Goal: Task Accomplishment & Management: Manage account settings

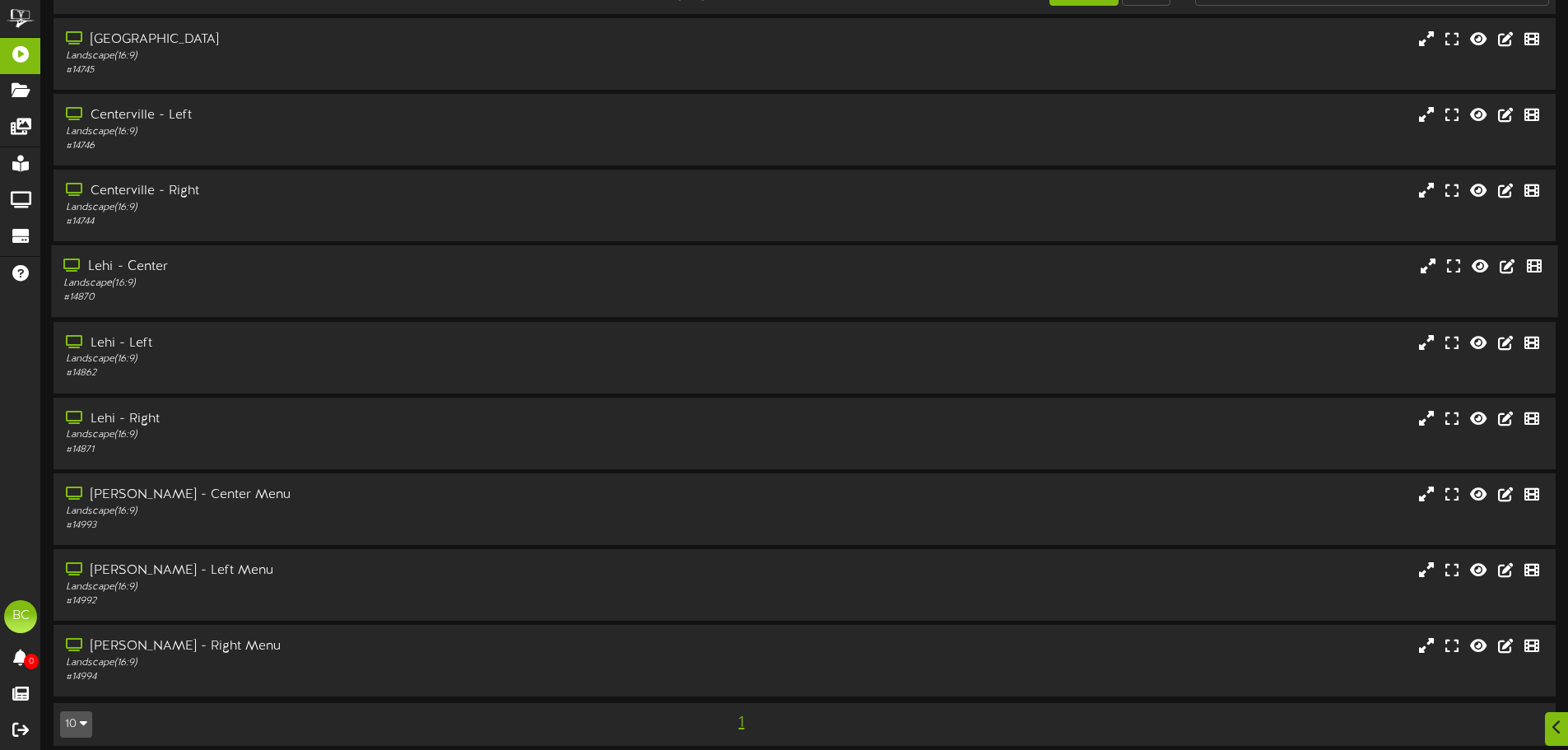
scroll to position [55, 0]
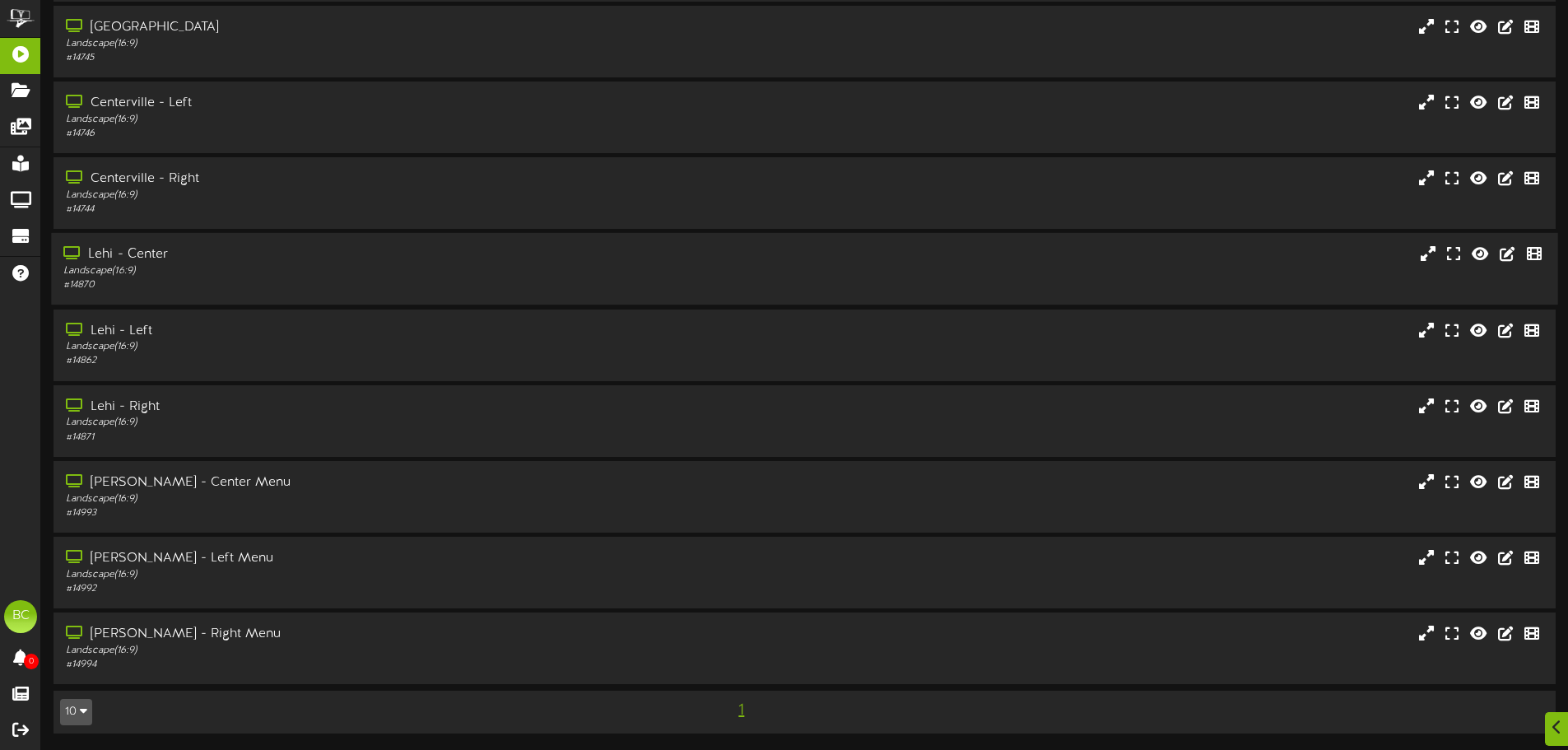
click at [165, 273] on div "Landscape ( 16:9 )" at bounding box center [365, 271] width 604 height 14
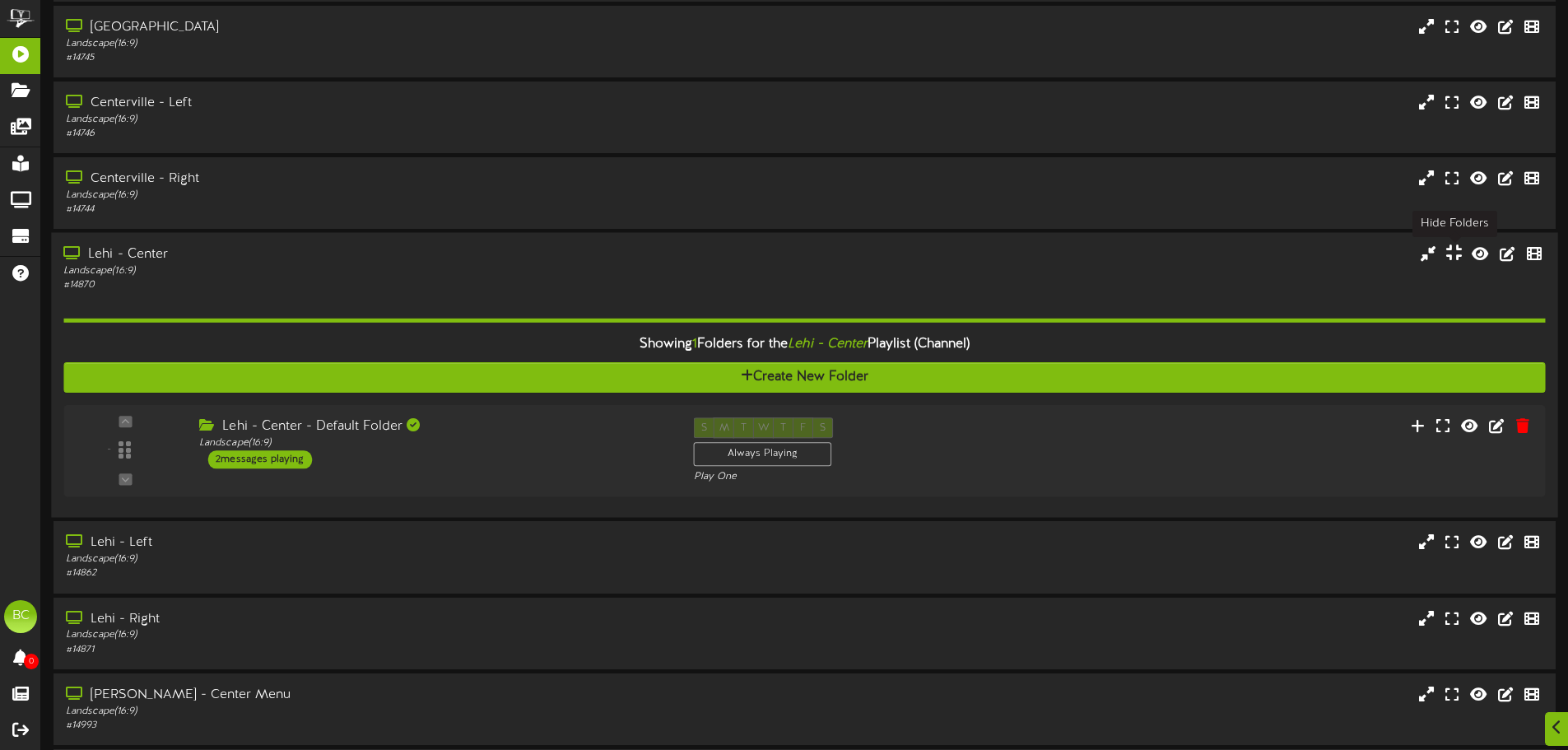
click at [1453, 255] on icon at bounding box center [1454, 253] width 15 height 18
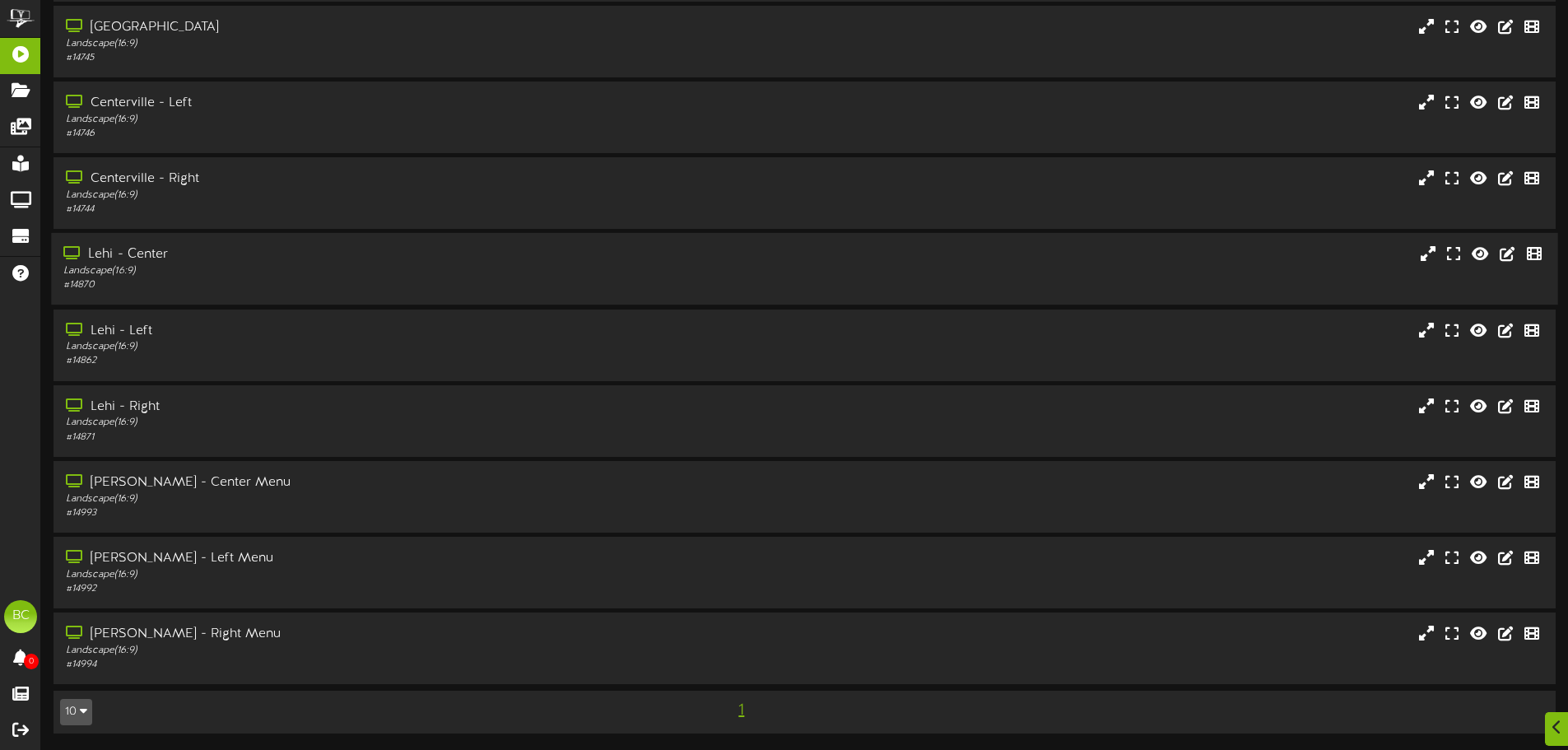
click at [349, 271] on div "Landscape ( 16:9 )" at bounding box center [365, 271] width 604 height 14
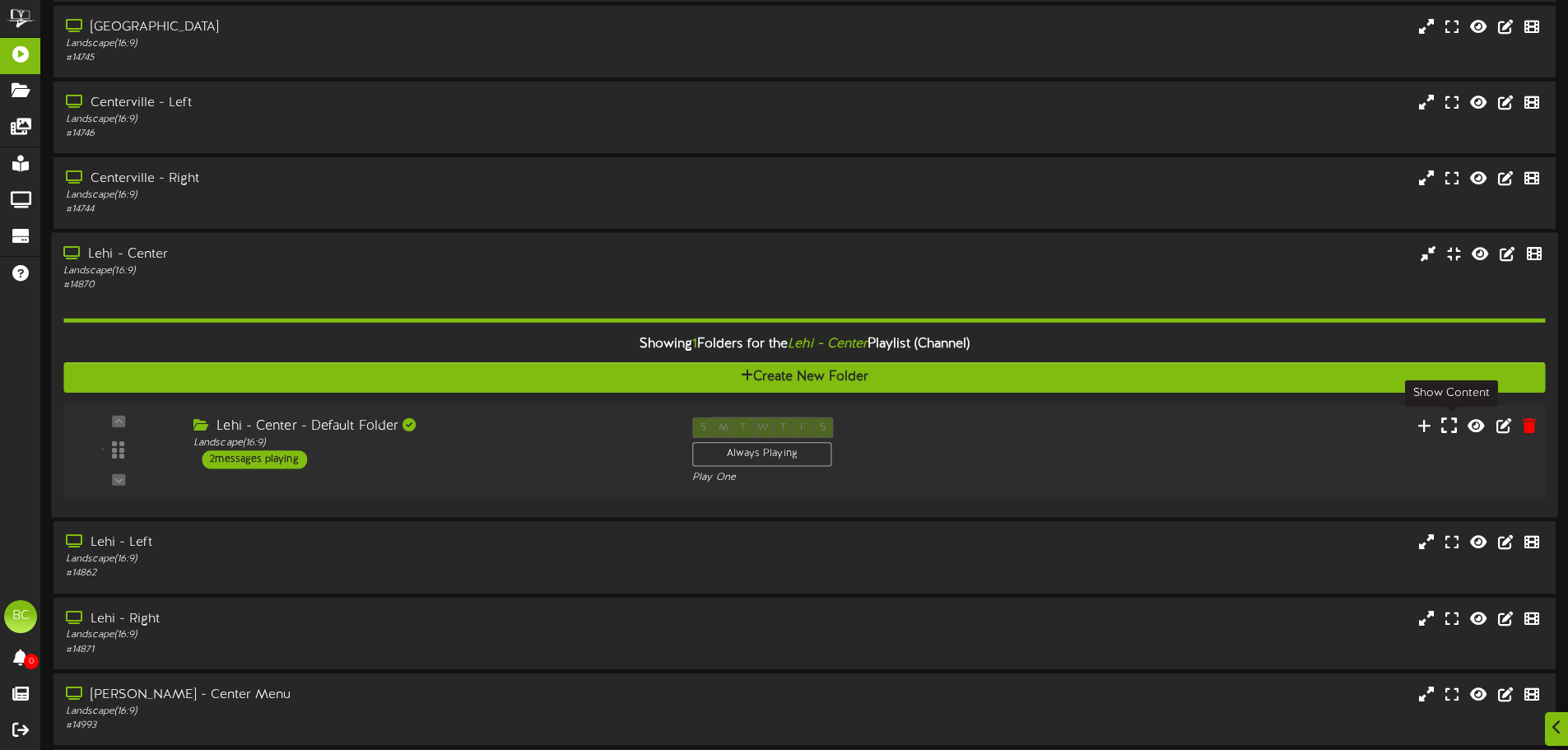
click at [1442, 423] on icon at bounding box center [1449, 425] width 15 height 18
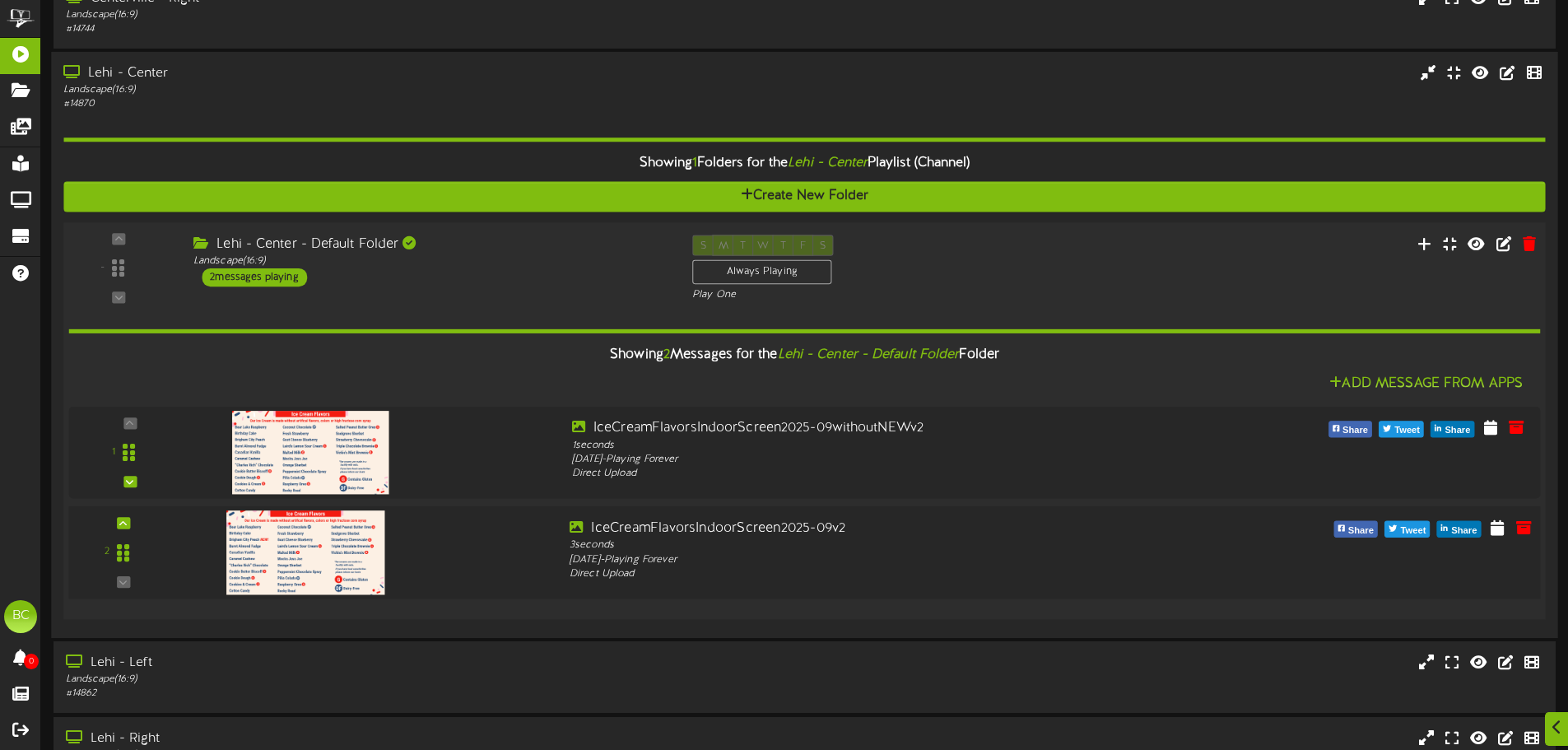
scroll to position [384, 0]
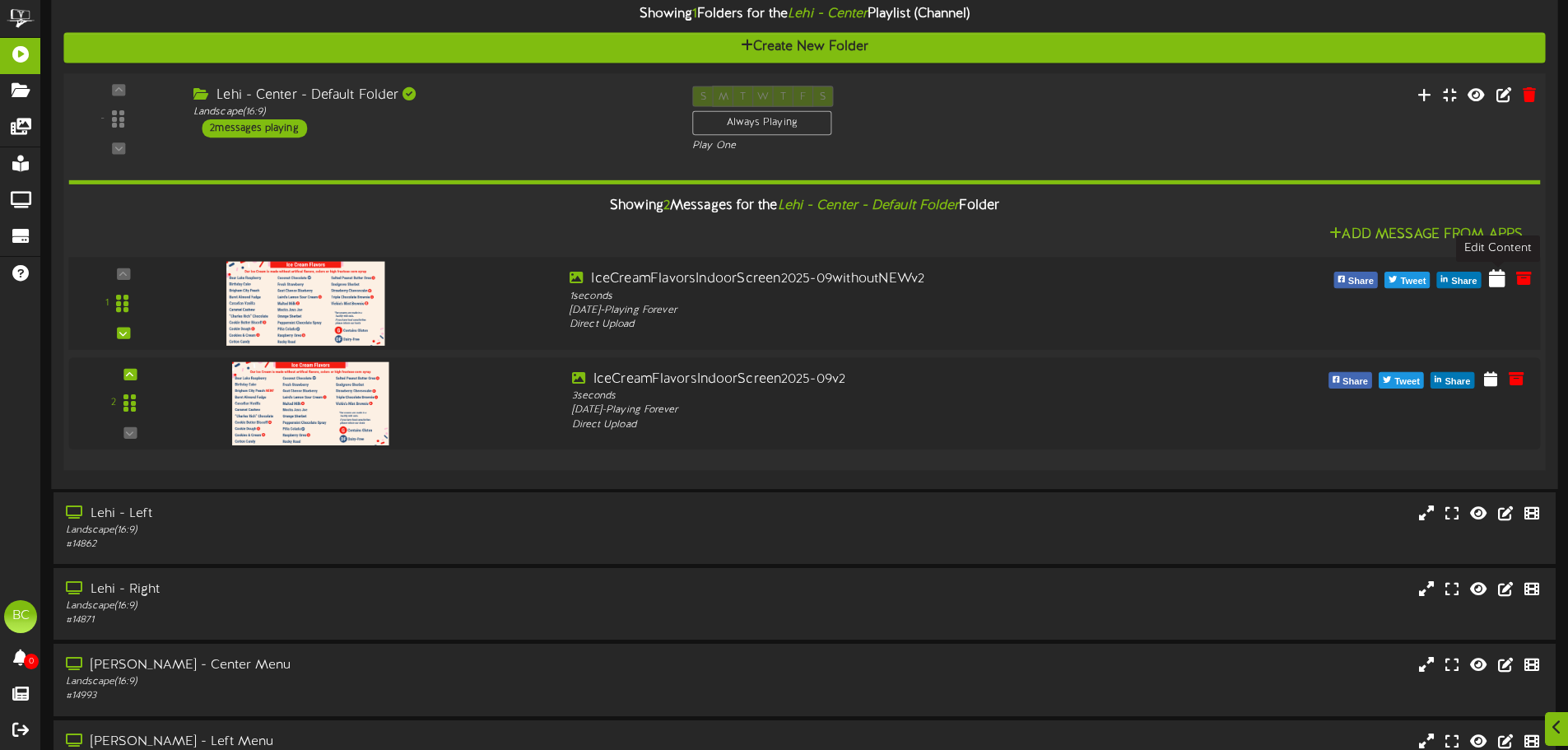
click at [1495, 280] on icon at bounding box center [1497, 277] width 16 height 18
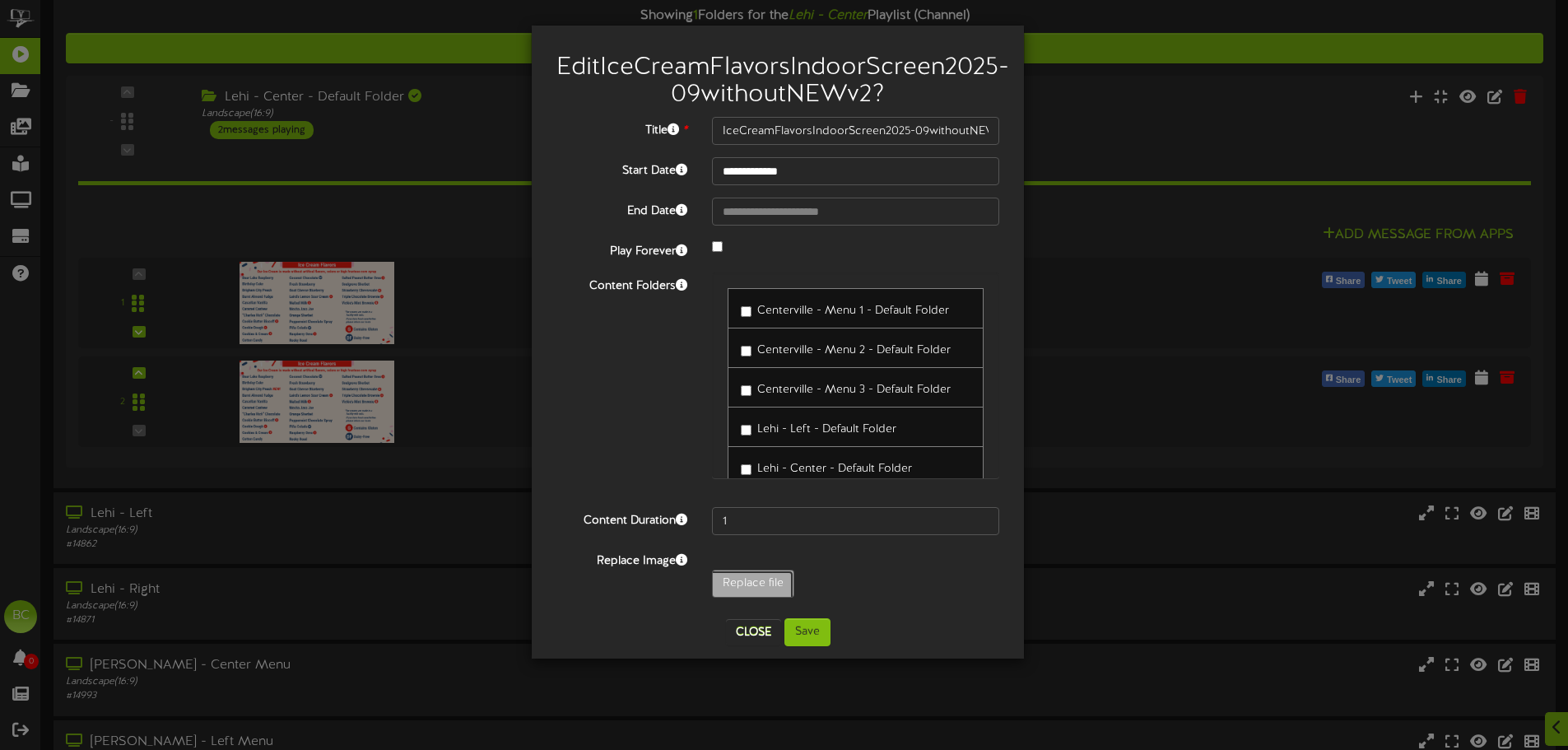
type input "**********"
type input "ceCreamFlavorsIndoorScreen2025-10ContinsGlutenLTO"
click at [810, 646] on button "Save" at bounding box center [808, 632] width 46 height 28
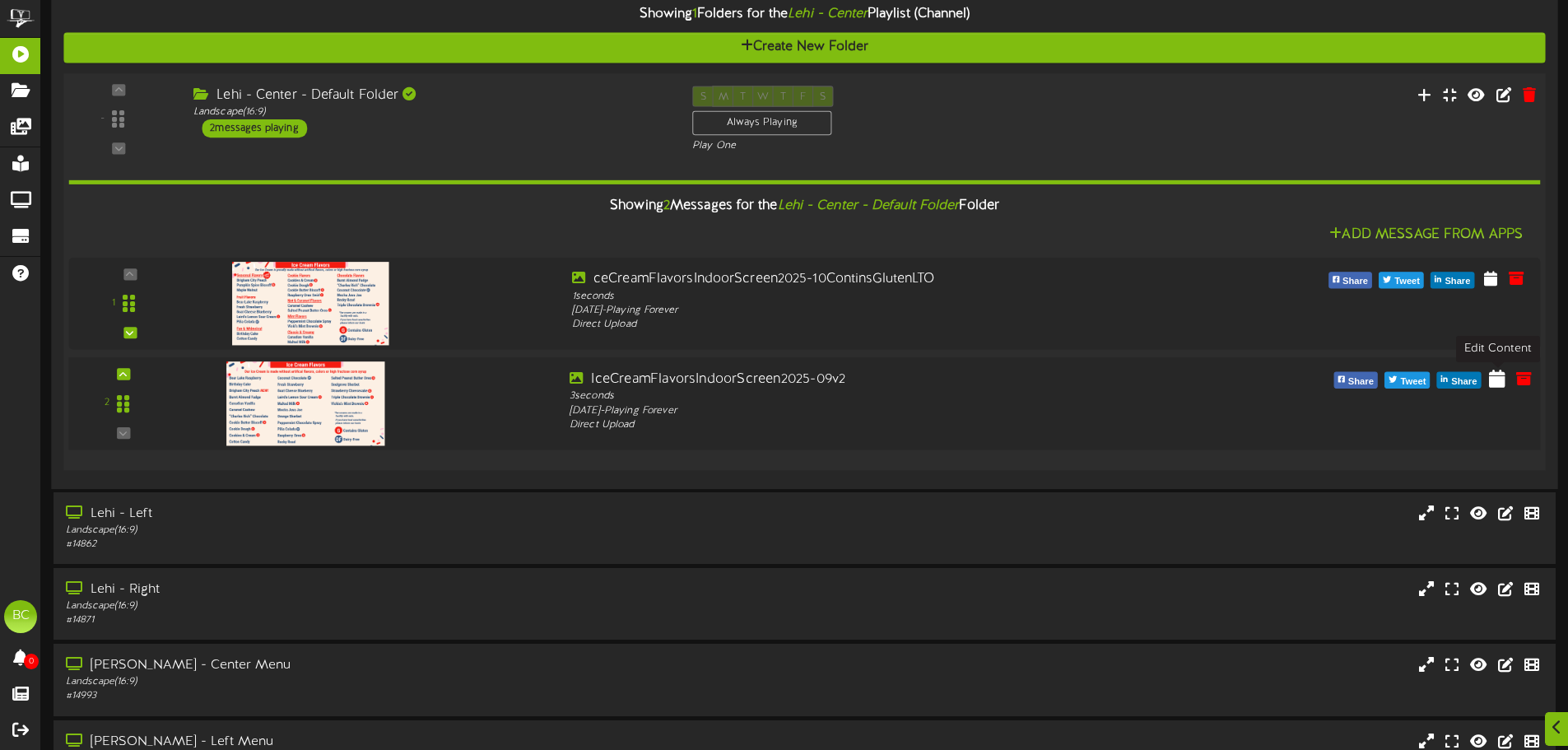
click at [1497, 379] on icon at bounding box center [1497, 378] width 16 height 18
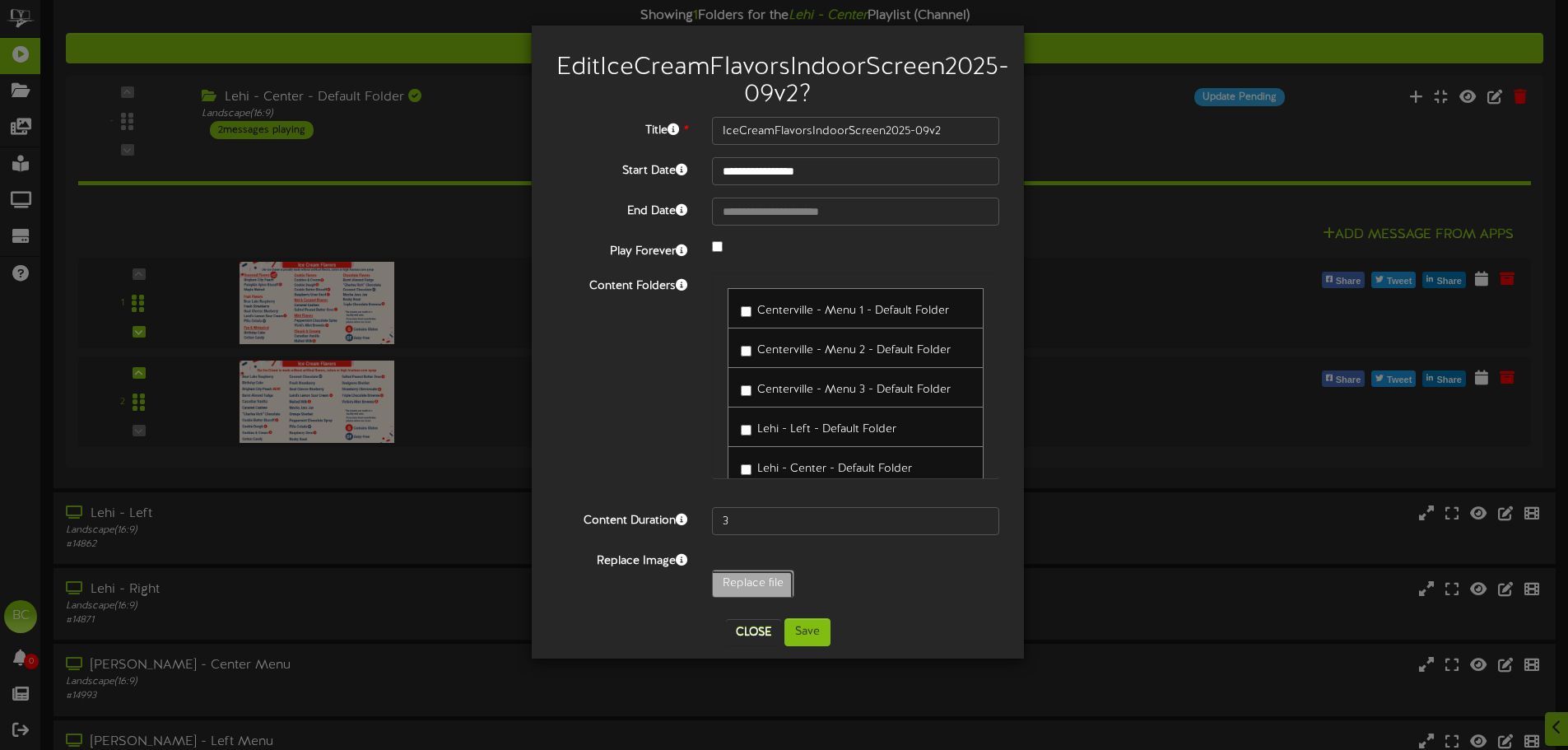
type input "**********"
type input "IceCreamFlavorsIndoorScreen2025-10ContinsGlutennoLTO"
click at [806, 646] on button "Save" at bounding box center [808, 632] width 46 height 28
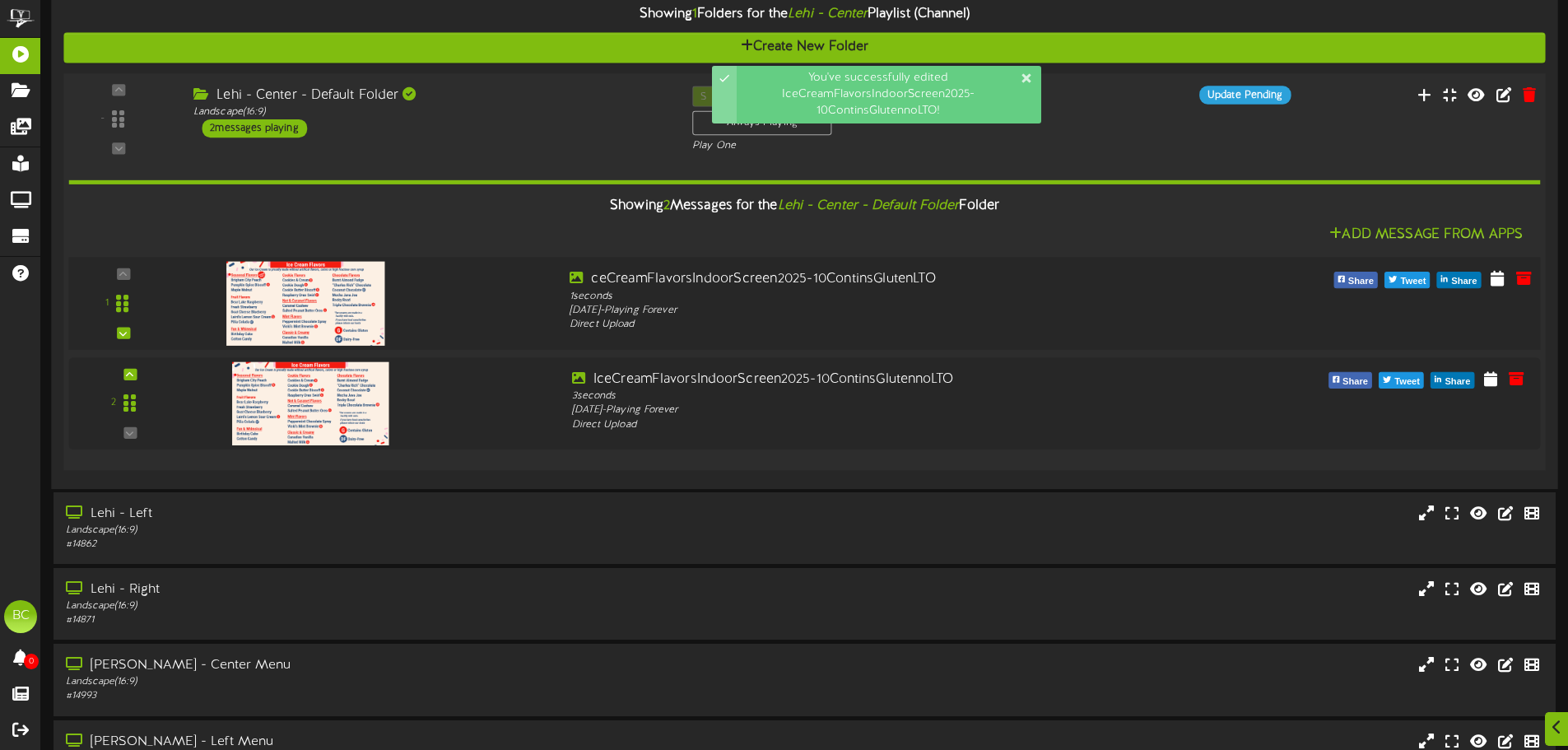
click at [491, 289] on div at bounding box center [371, 299] width 372 height 59
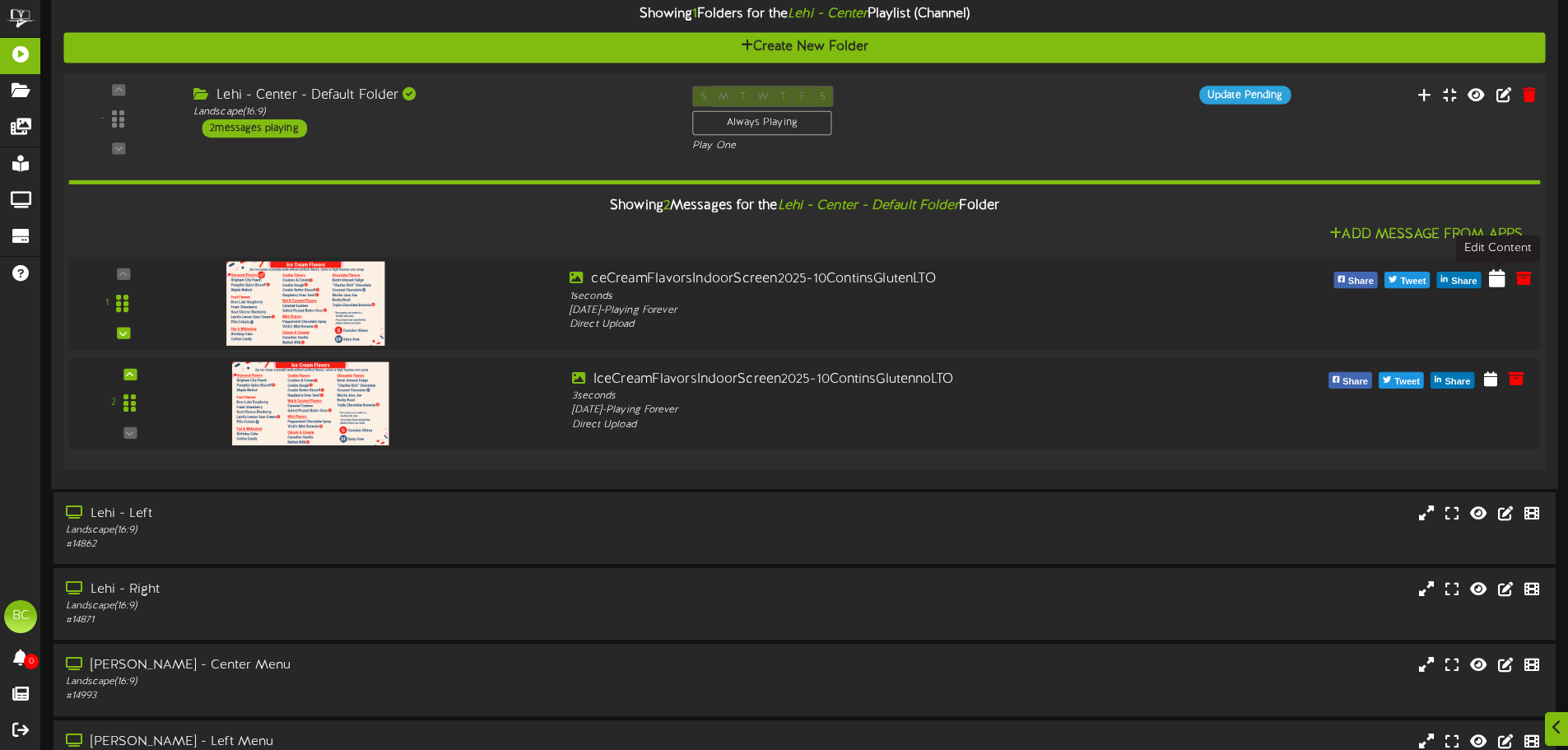
click at [1497, 282] on icon at bounding box center [1497, 277] width 16 height 18
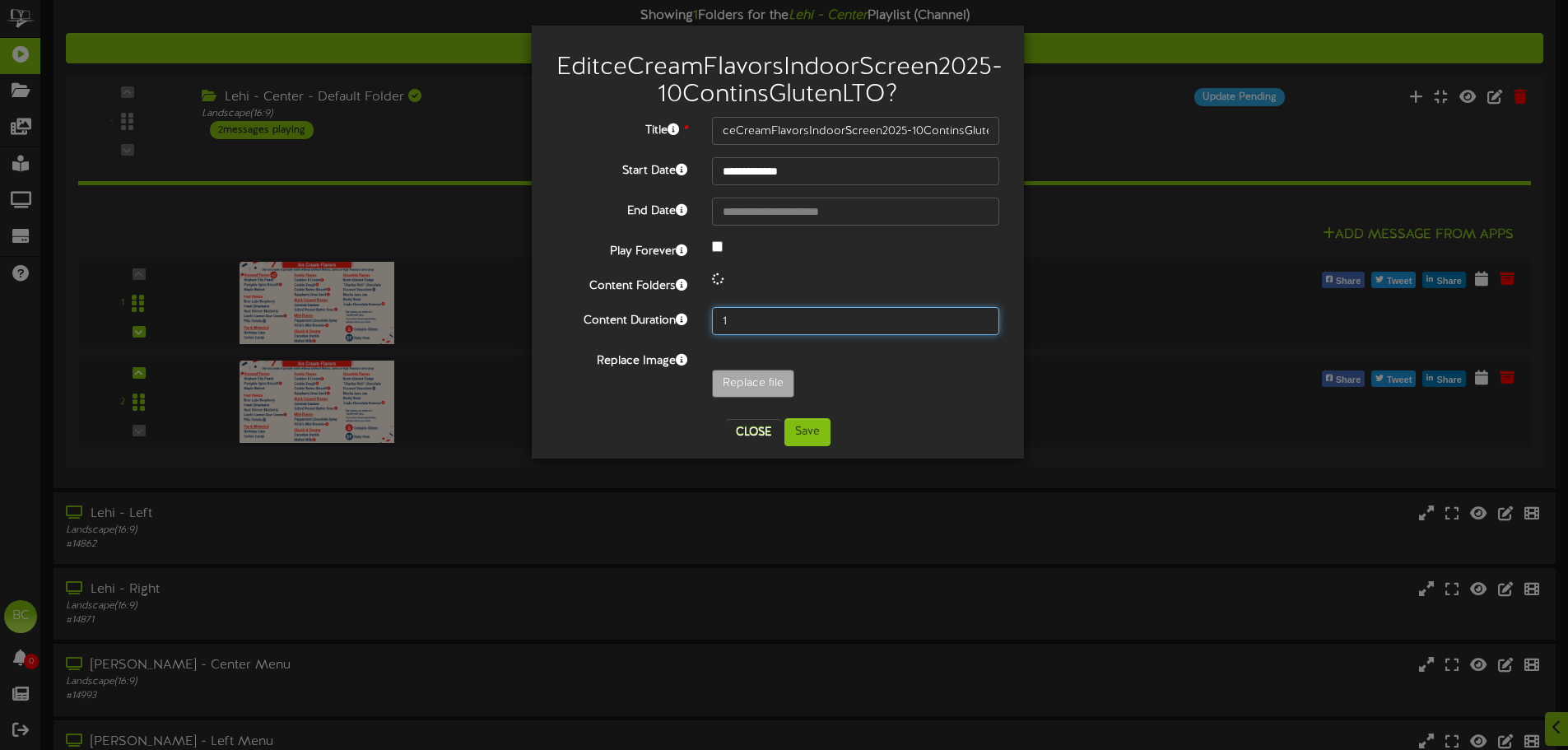
drag, startPoint x: 739, startPoint y: 350, endPoint x: 702, endPoint y: 350, distance: 37.0
click at [702, 335] on div "1" at bounding box center [856, 321] width 312 height 28
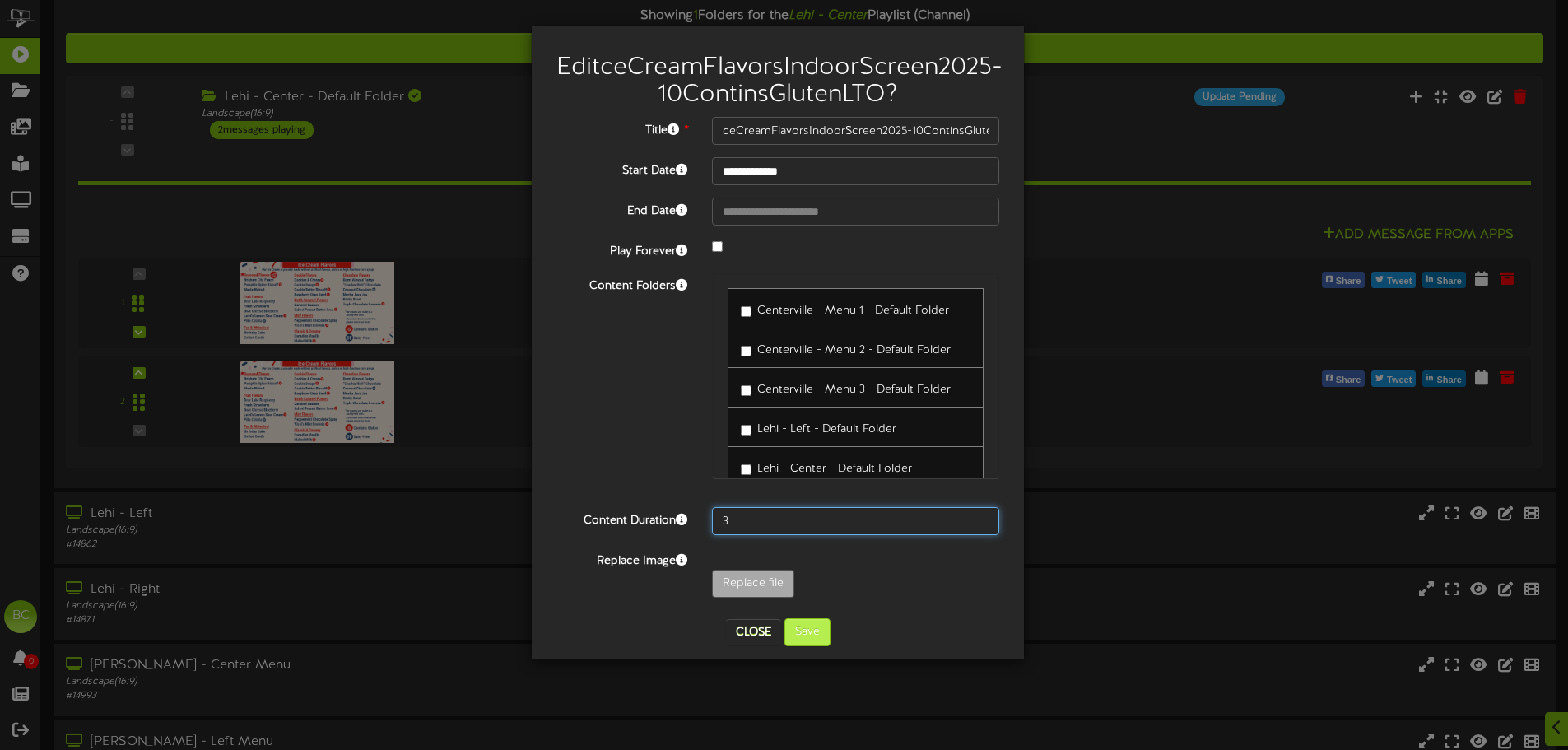
type input "3"
click at [812, 646] on button "Save" at bounding box center [808, 632] width 46 height 28
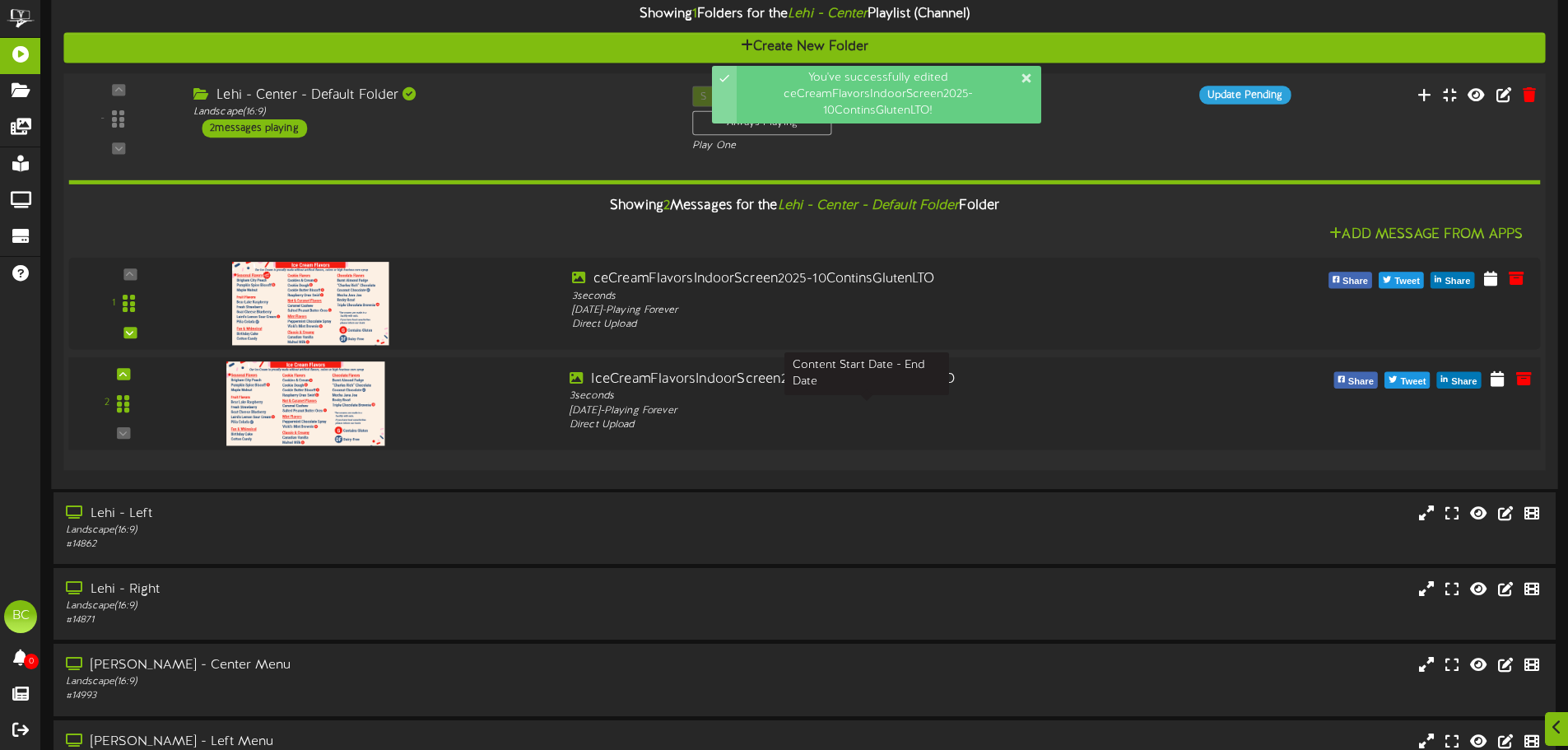
click at [728, 417] on div "[DATE] - Playing Forever" at bounding box center [867, 410] width 594 height 15
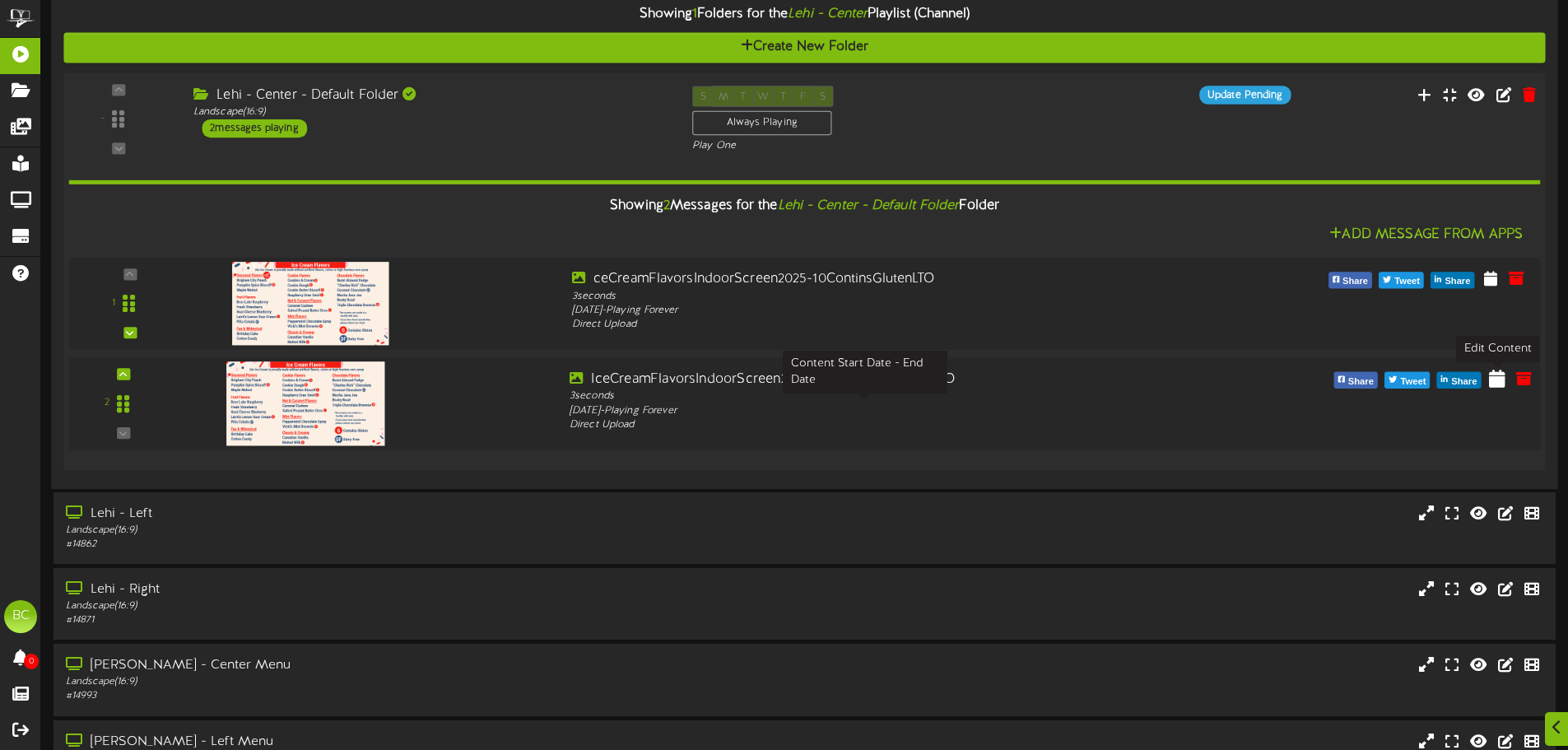
click at [1494, 377] on icon at bounding box center [1497, 378] width 16 height 18
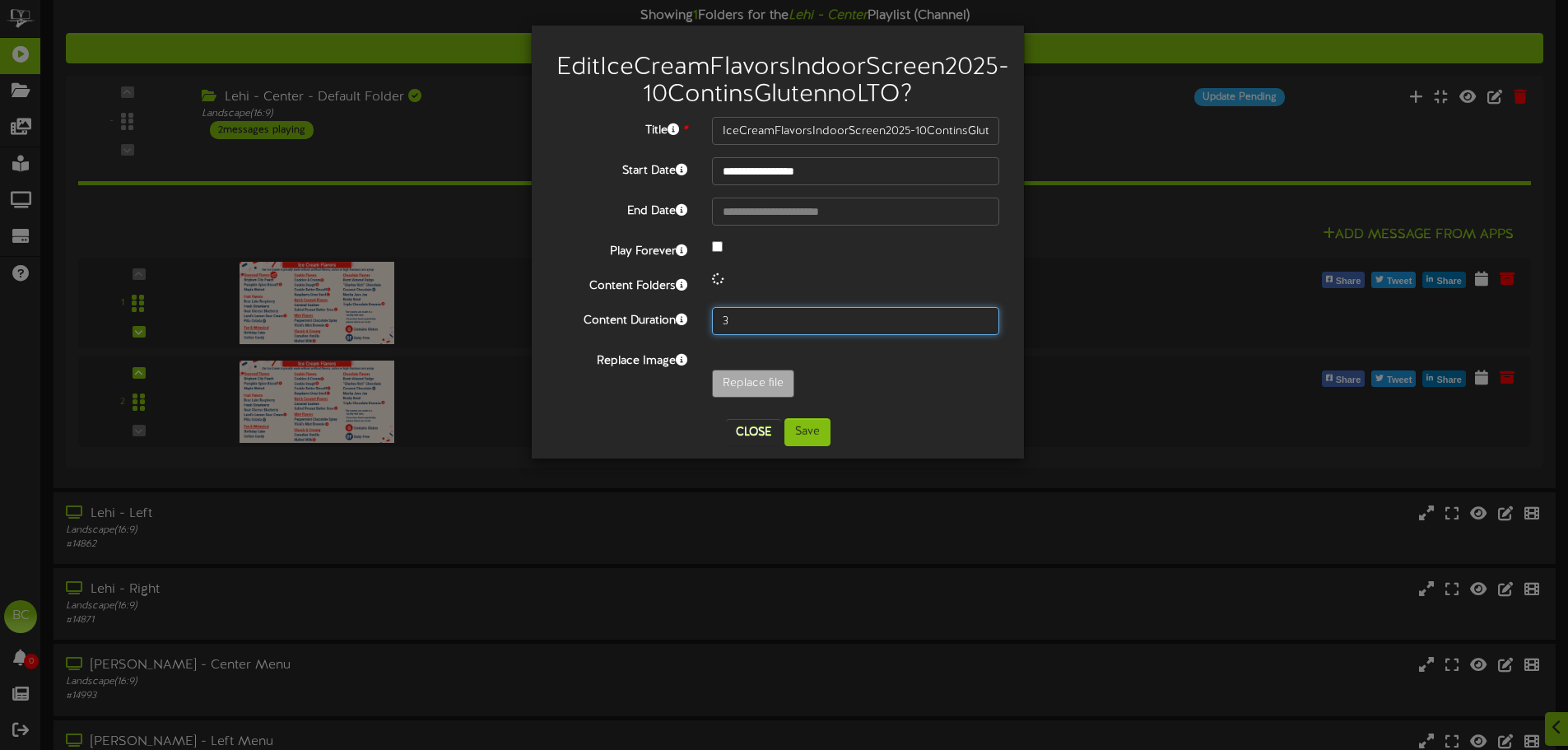
drag, startPoint x: 737, startPoint y: 353, endPoint x: 711, endPoint y: 348, distance: 26.5
click at [711, 335] on div "3" at bounding box center [856, 321] width 312 height 28
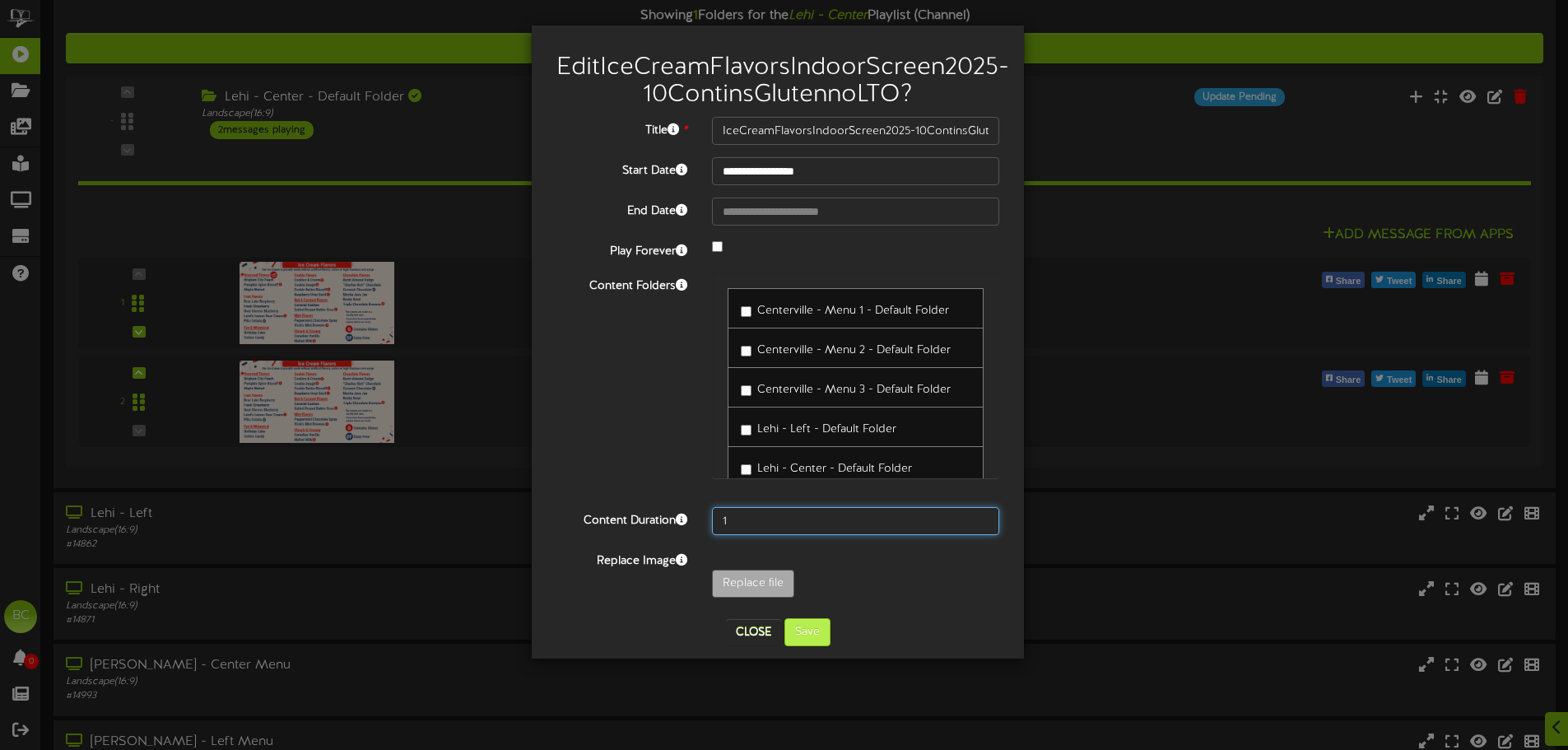
type input "1"
click at [819, 646] on button "Save" at bounding box center [808, 632] width 46 height 28
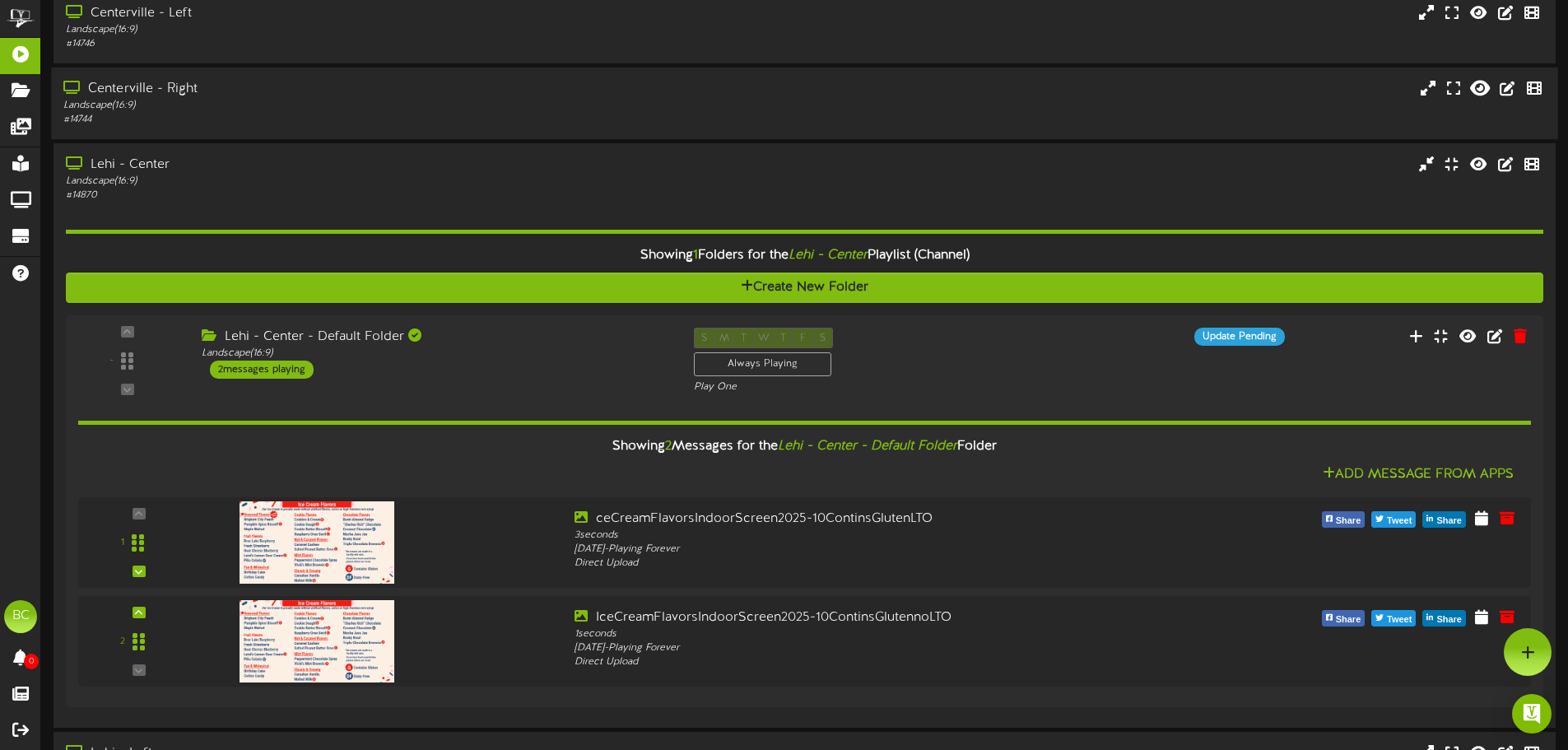
scroll to position [138, 0]
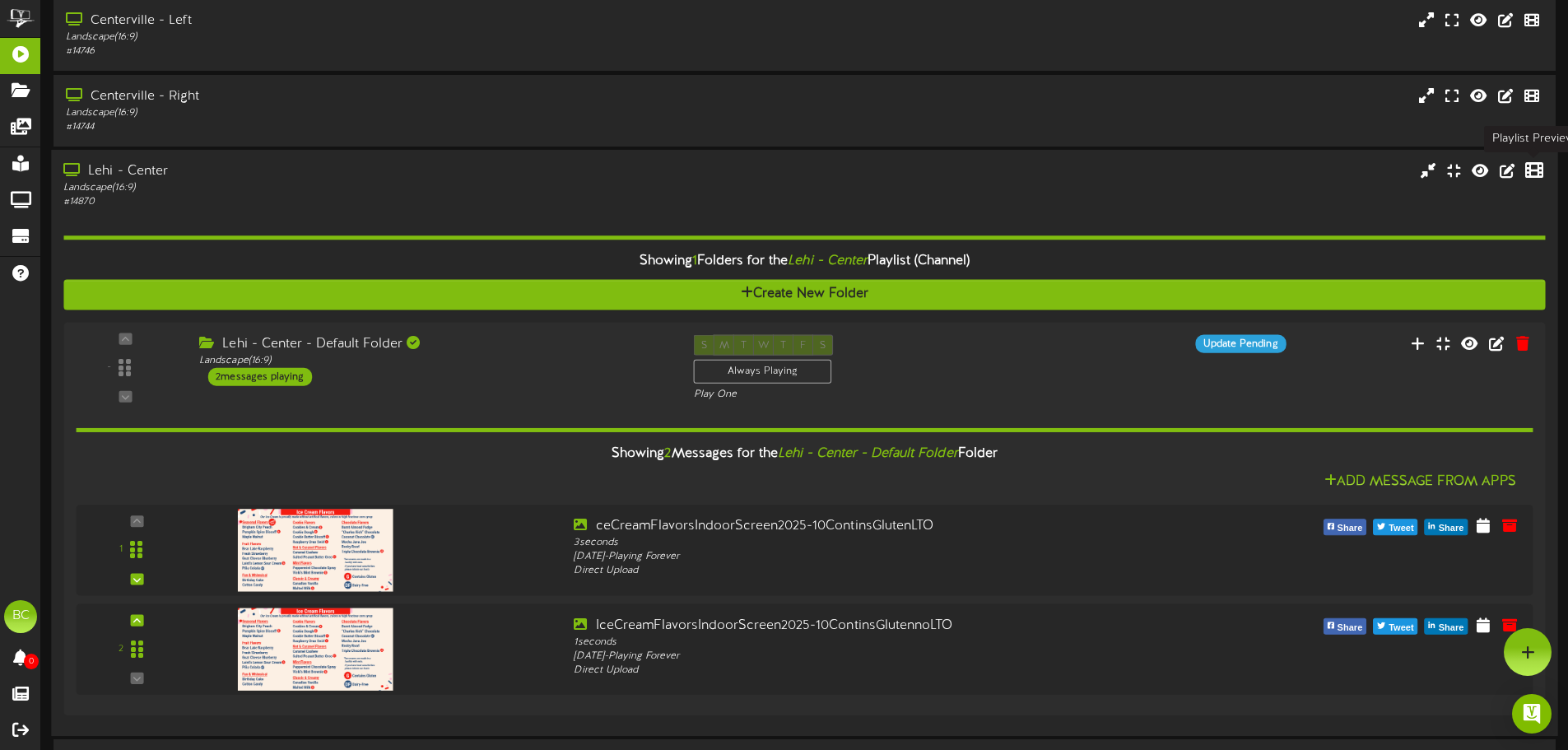
click at [1535, 169] on icon at bounding box center [1534, 170] width 18 height 18
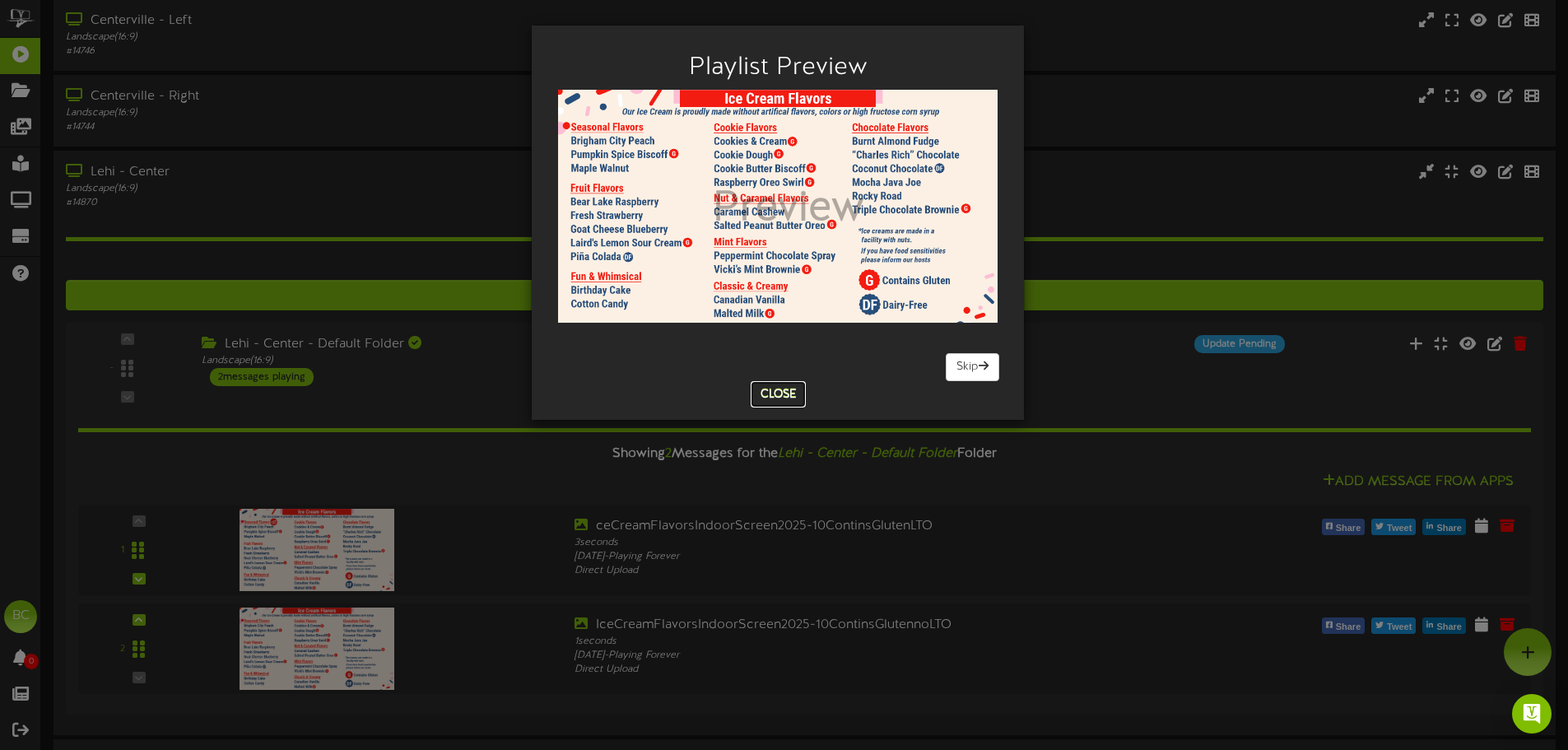
click at [784, 392] on button "Close" at bounding box center [778, 394] width 55 height 27
